Goal: Task Accomplishment & Management: Use online tool/utility

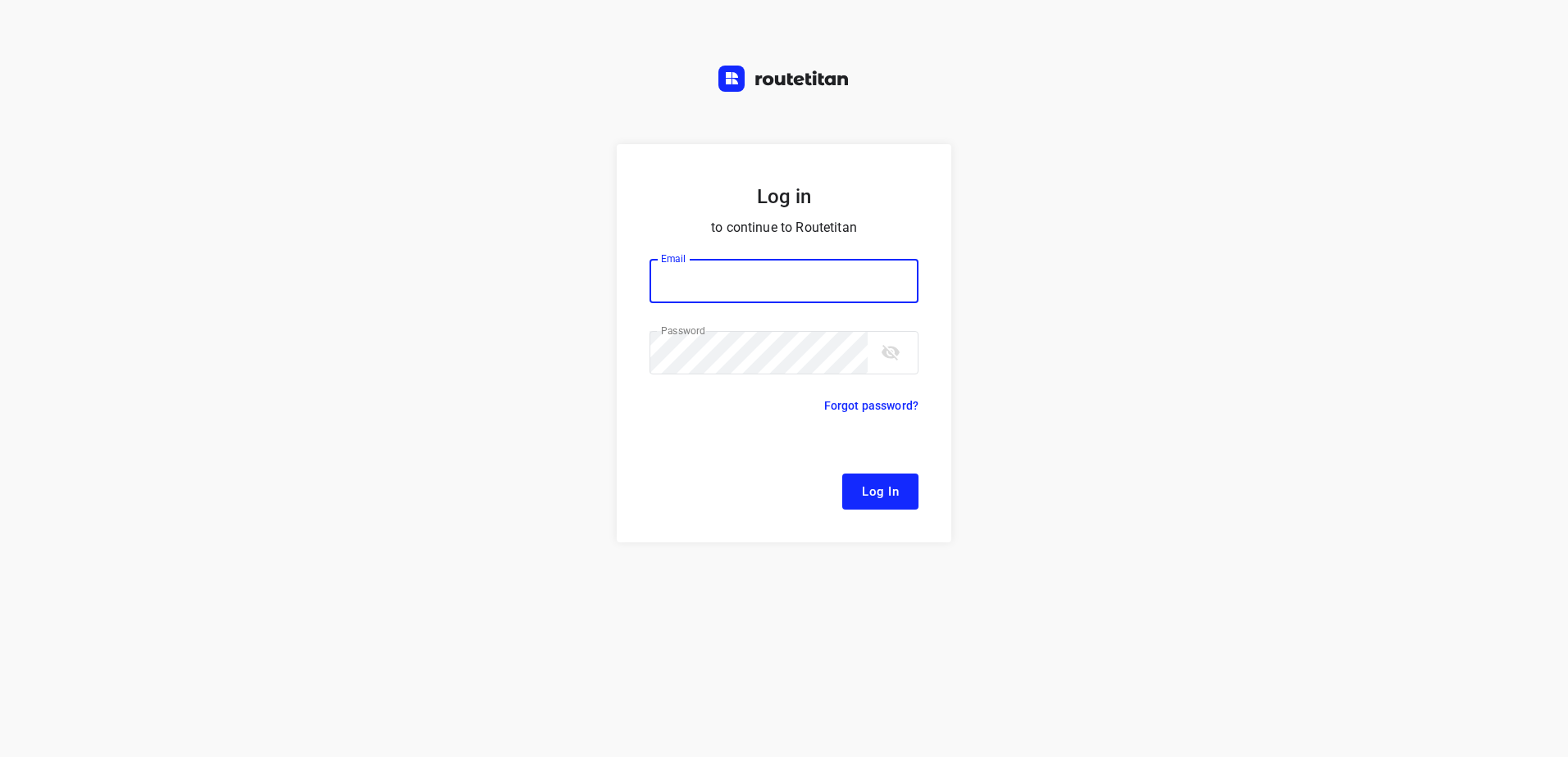
type input "[EMAIL_ADDRESS][DOMAIN_NAME]"
click at [913, 500] on button "Log In" at bounding box center [880, 492] width 76 height 37
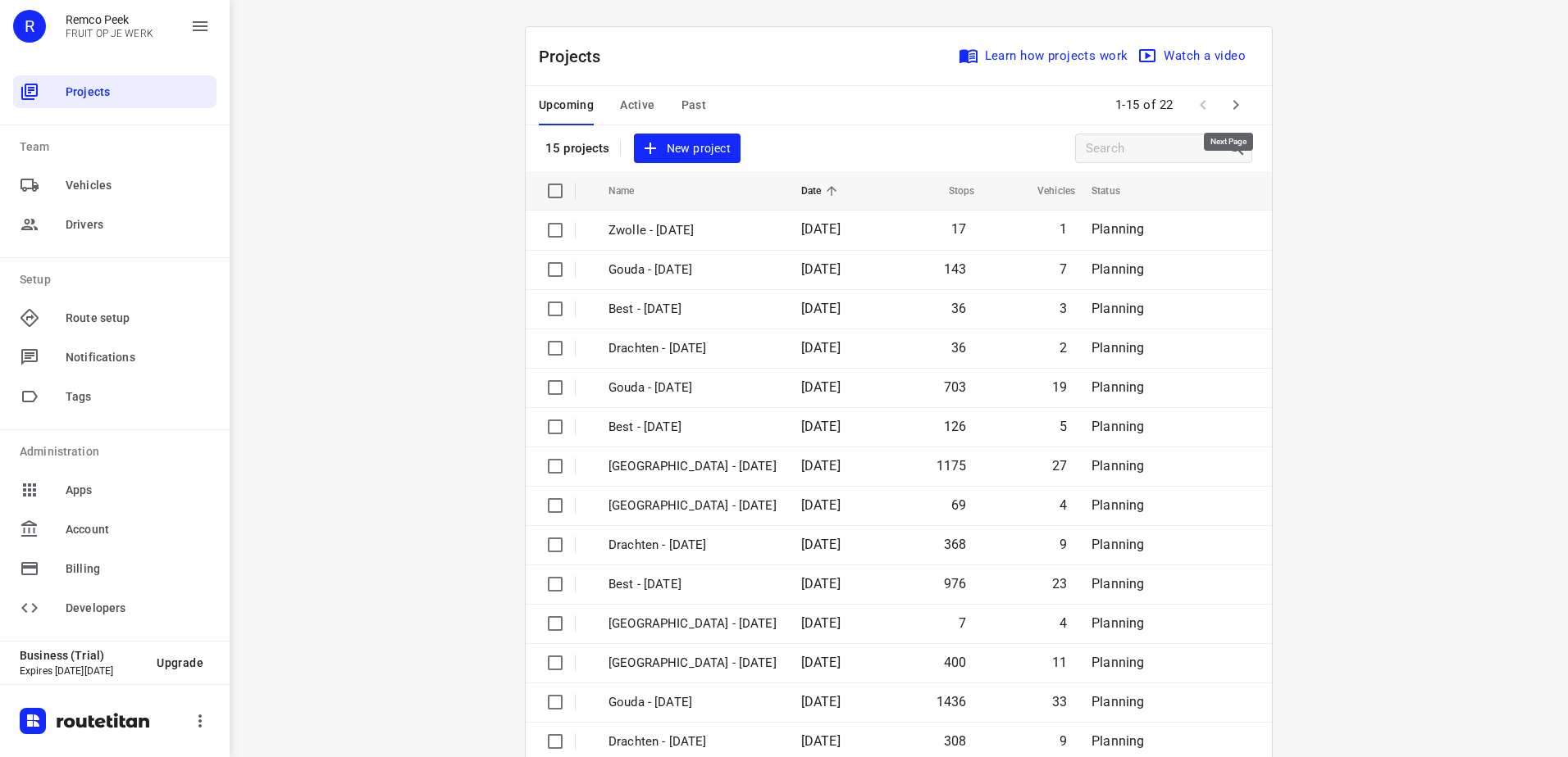
click at [1232, 102] on icon "button" at bounding box center [1235, 105] width 20 height 20
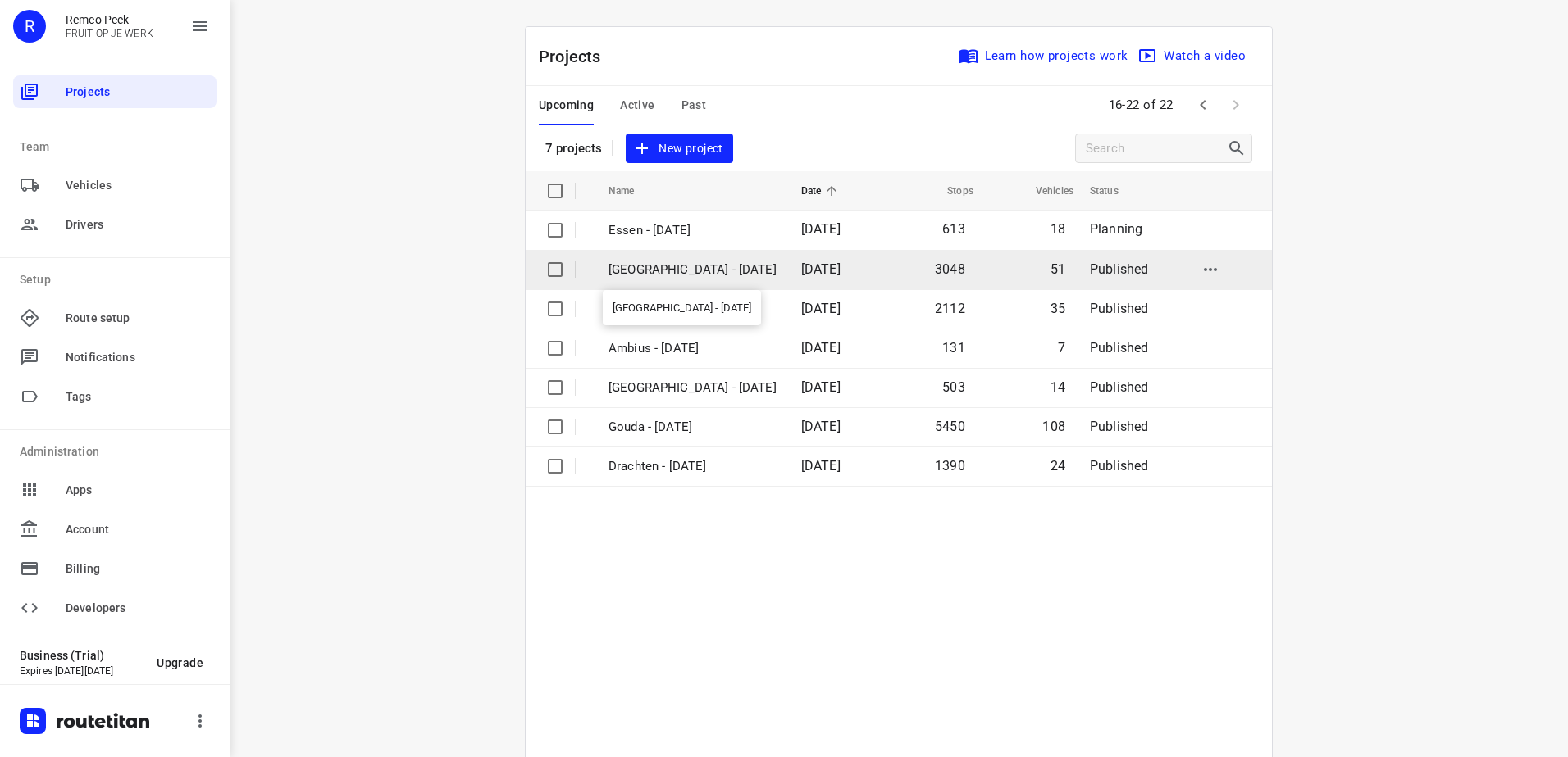
click at [681, 269] on p "[GEOGRAPHIC_DATA] - [DATE]" at bounding box center [692, 269] width 168 height 19
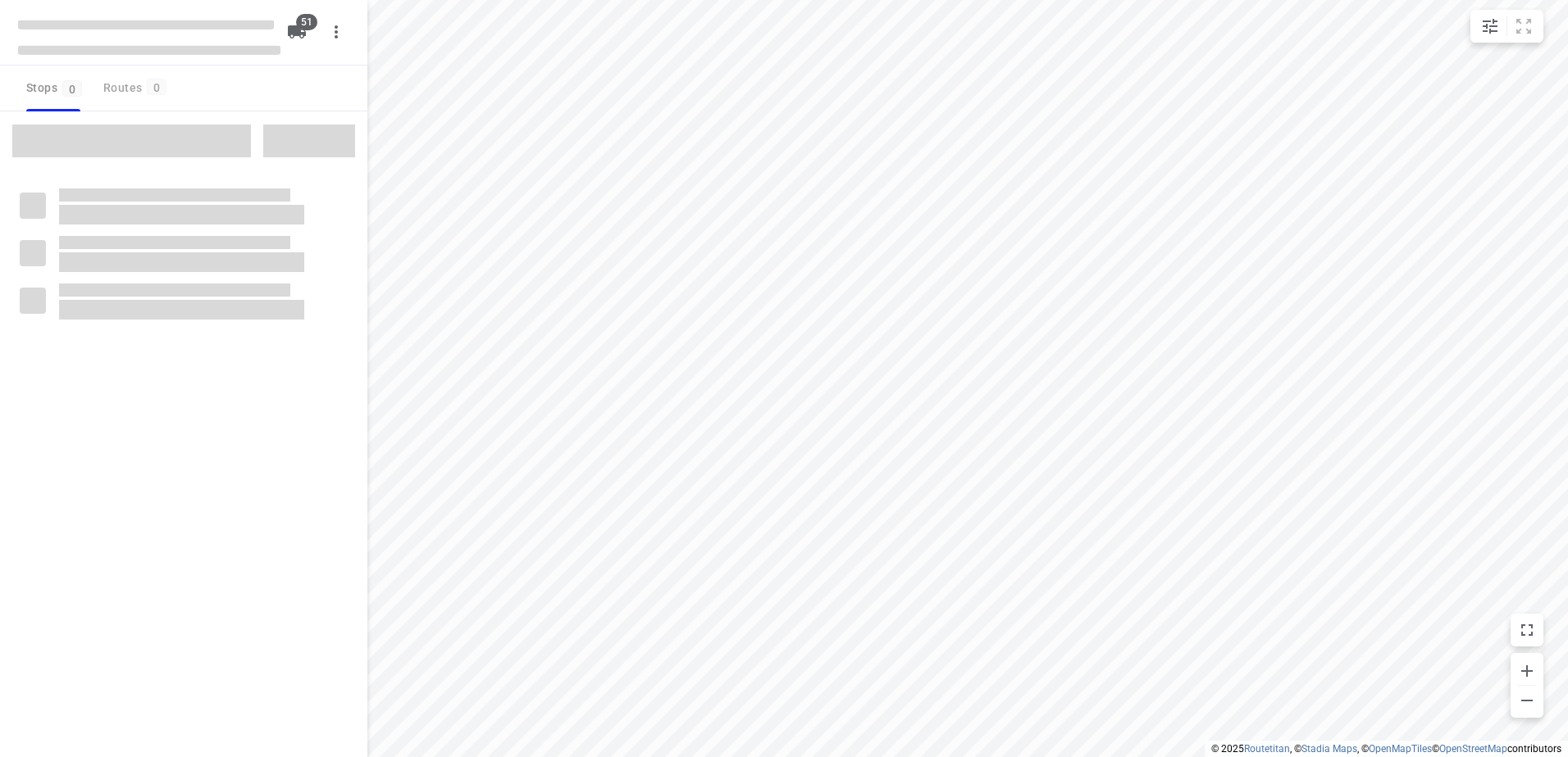
checkbox input "true"
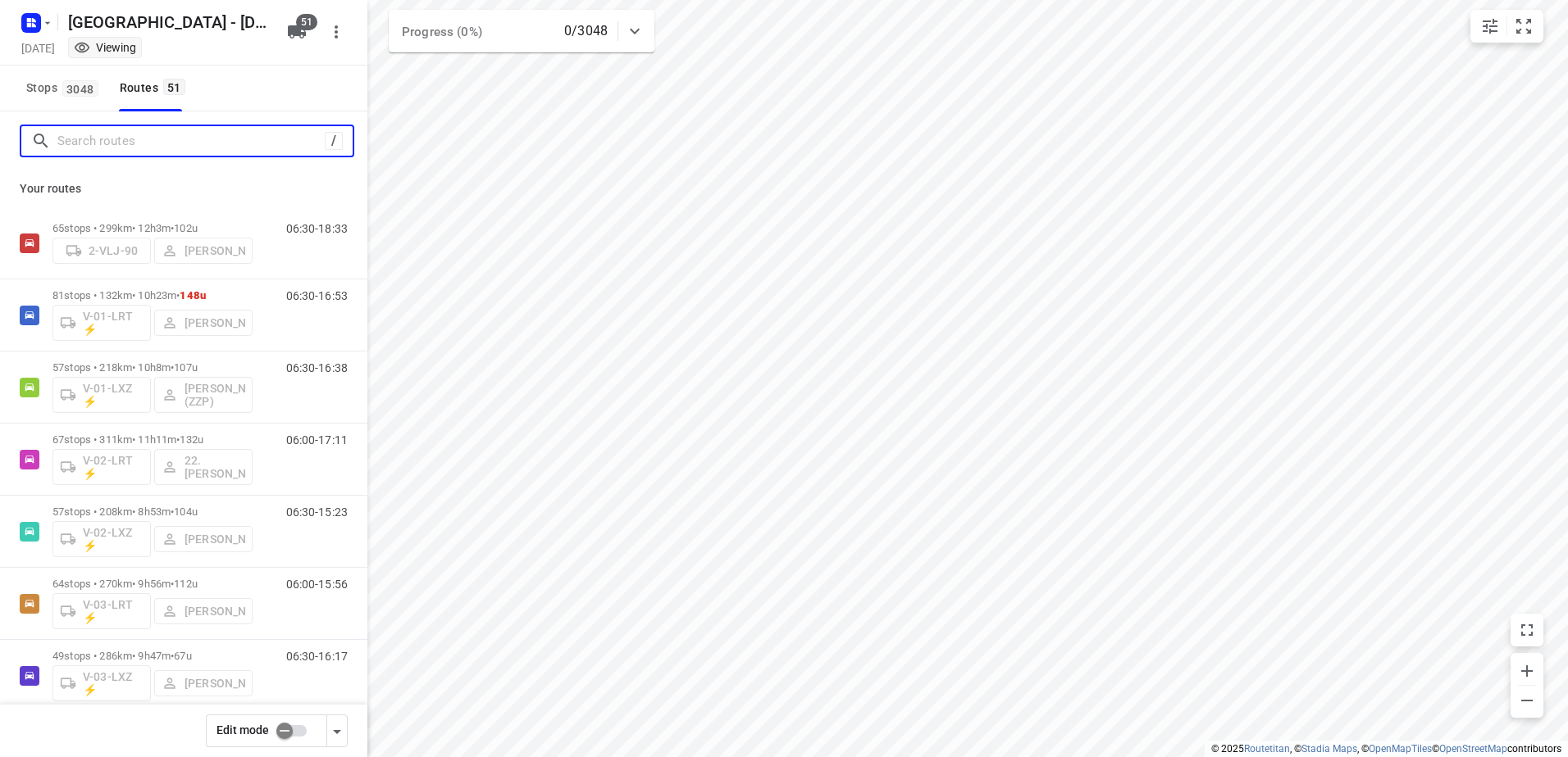
click at [177, 136] on input "Search routes" at bounding box center [191, 141] width 268 height 26
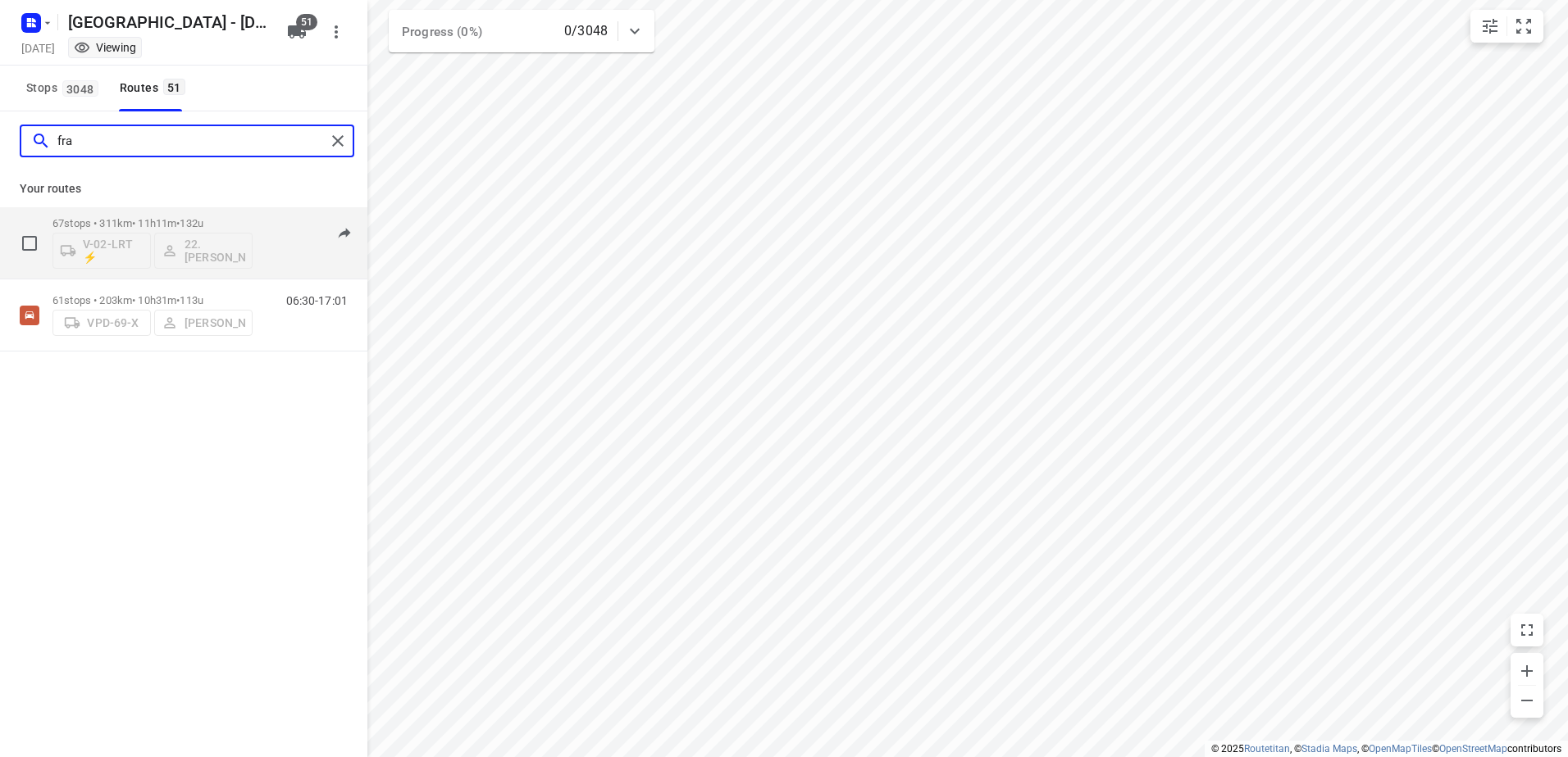
type input "fra"
click at [263, 217] on div "67 stops • 311km • 11h11m • 132u V-02-LRT ⚡ 22. [PERSON_NAME] 06:00-17:11" at bounding box center [209, 243] width 315 height 68
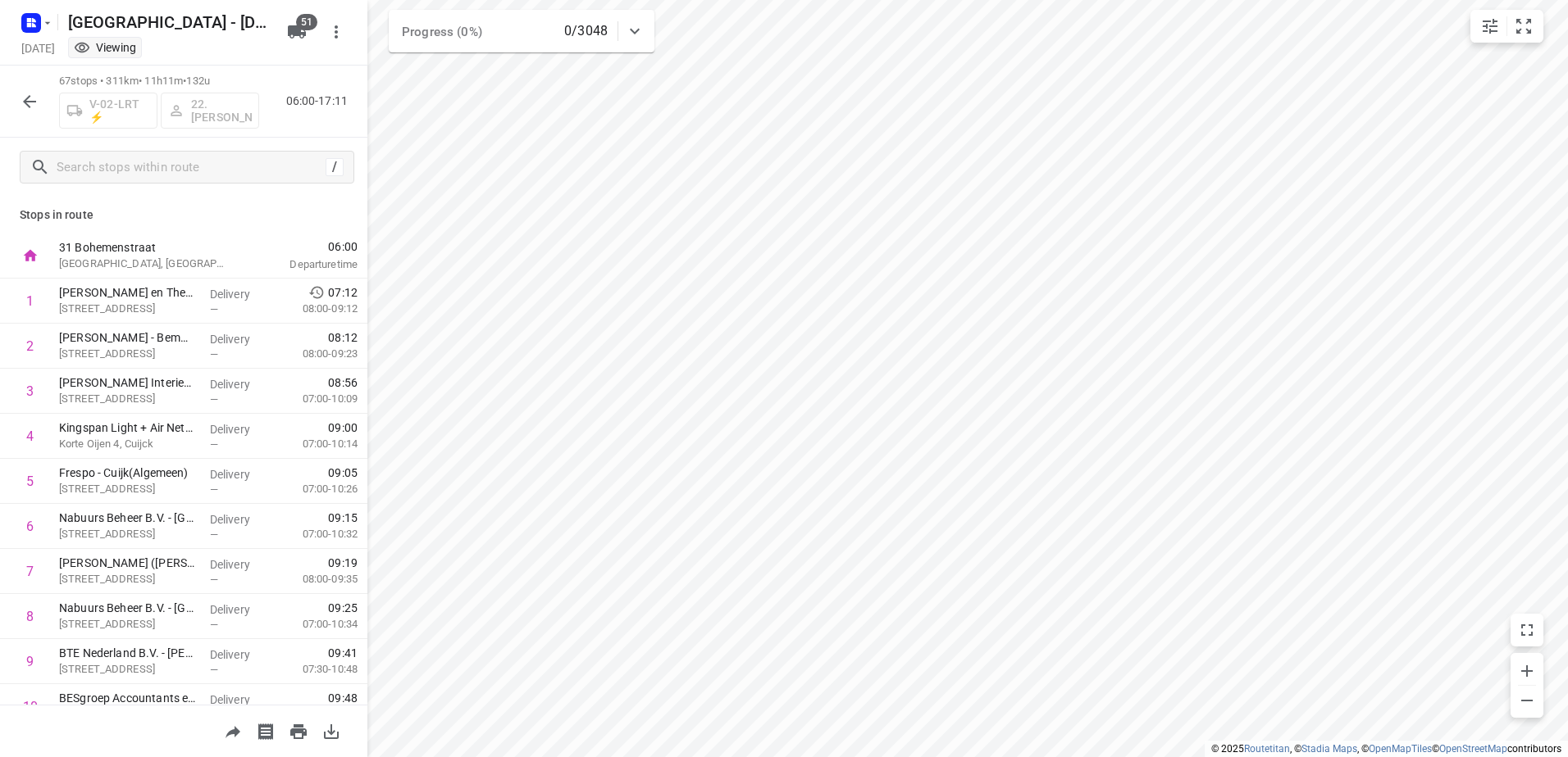
click at [29, 107] on icon "button" at bounding box center [29, 101] width 13 height 13
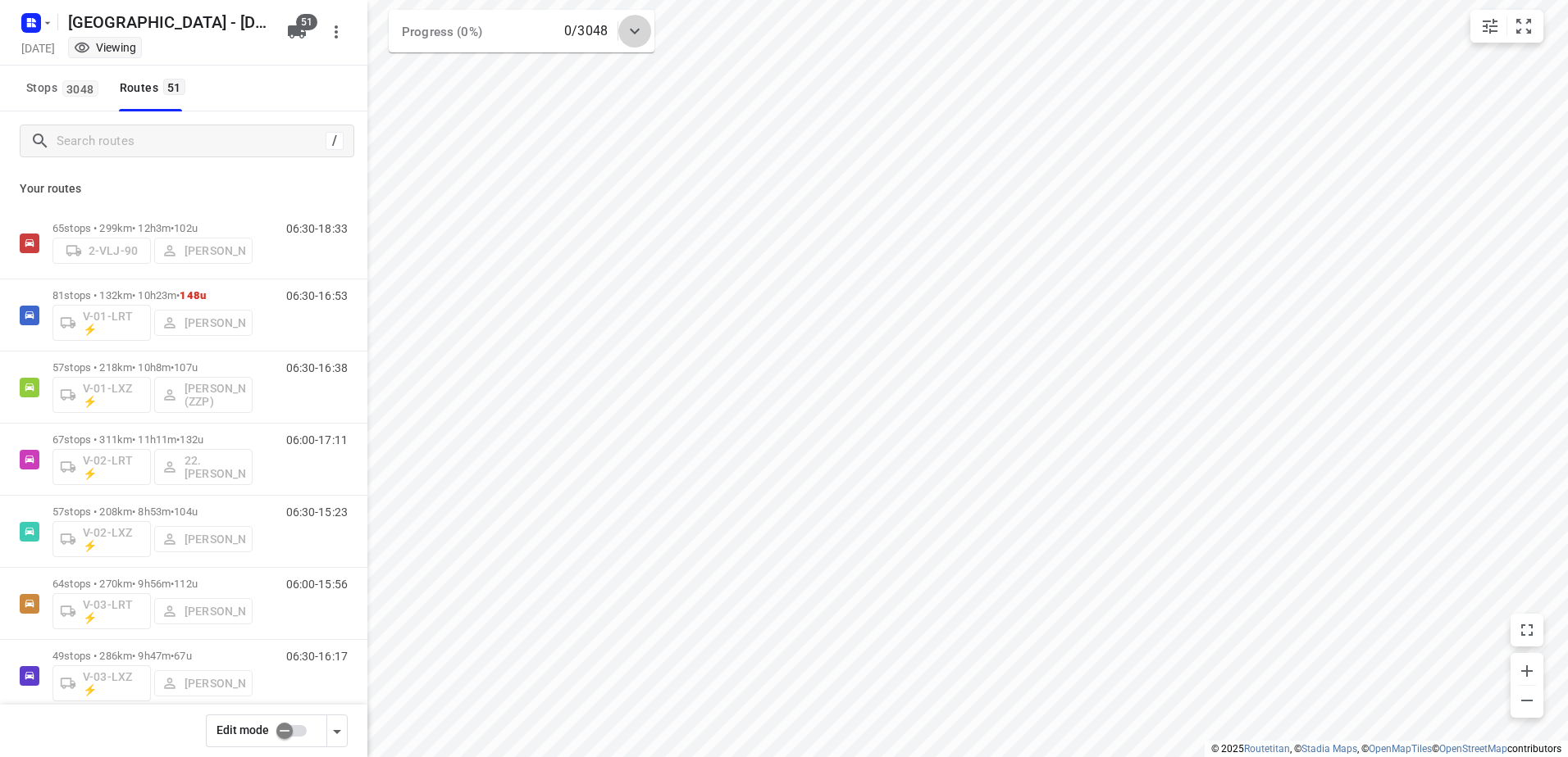
click at [637, 30] on icon at bounding box center [635, 32] width 20 height 20
click at [637, 30] on icon at bounding box center [635, 38] width 20 height 20
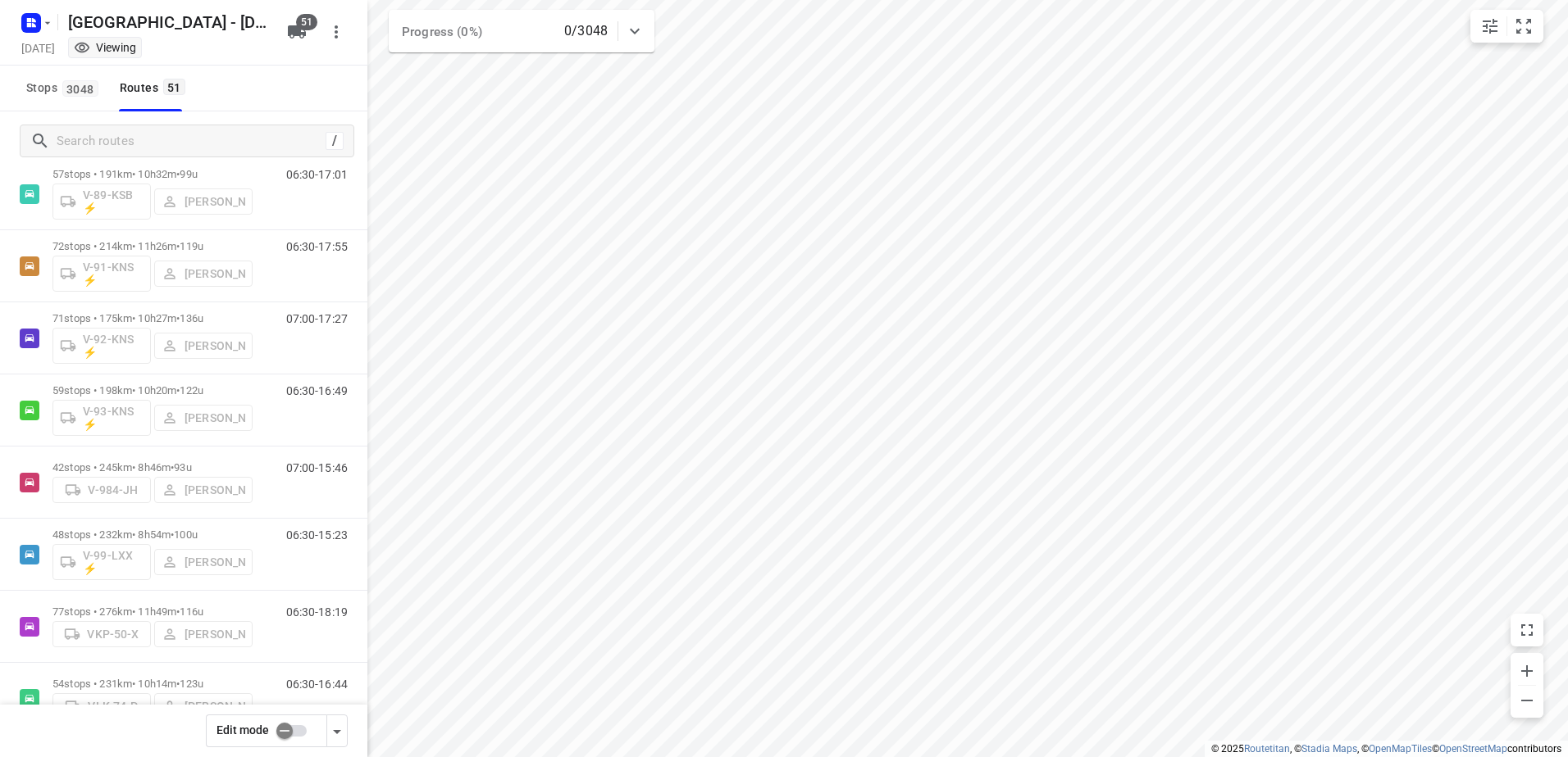
scroll to position [2213, 0]
